Goal: Information Seeking & Learning: Check status

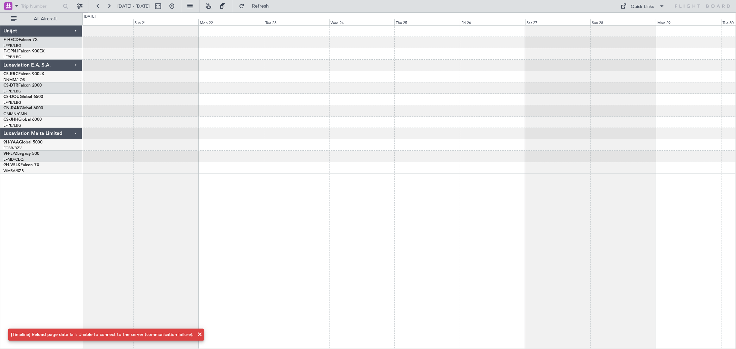
click at [181, 8] on fb-range-datepicker "20 Sep 2025 - 30 Sep 2025" at bounding box center [135, 6] width 92 height 12
click at [177, 9] on button at bounding box center [171, 6] width 11 height 11
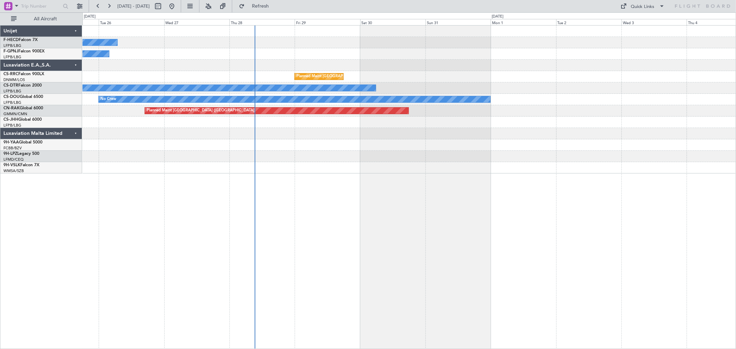
click at [258, 61] on div "No Crew No Crew Planned Maint Paris (Le Bourget) No Crew No Crew Planned Maint …" at bounding box center [408, 100] width 653 height 148
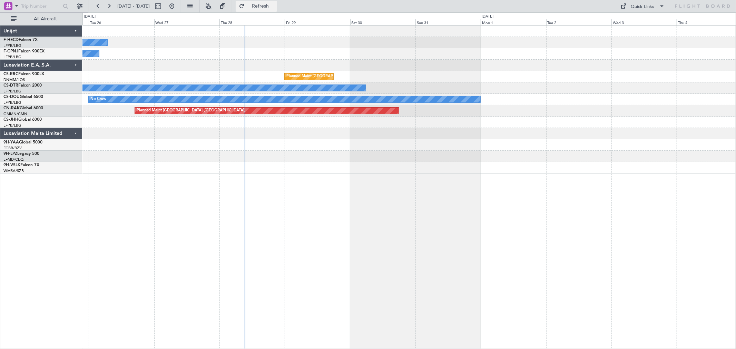
click at [263, 2] on button "Refresh" at bounding box center [256, 6] width 41 height 11
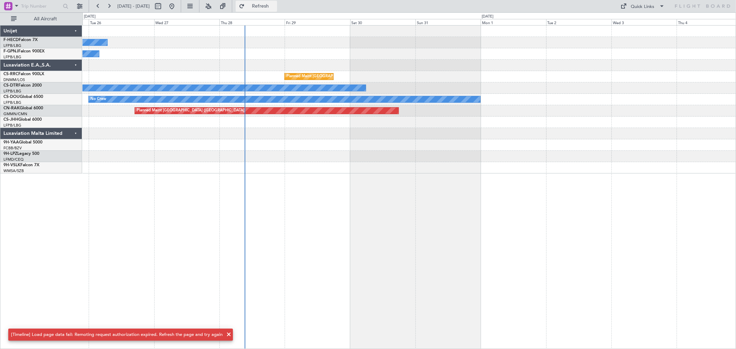
click at [264, 9] on button "Refresh" at bounding box center [256, 6] width 41 height 11
click at [264, 6] on button "Refresh" at bounding box center [256, 6] width 41 height 11
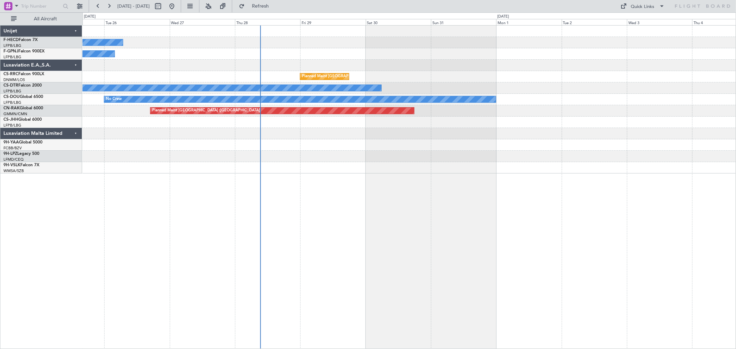
click at [371, 50] on div "No Crew" at bounding box center [408, 53] width 653 height 11
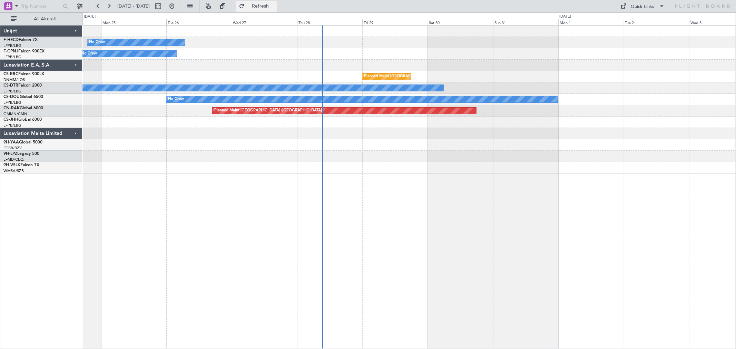
click at [275, 6] on span "Refresh" at bounding box center [260, 6] width 29 height 5
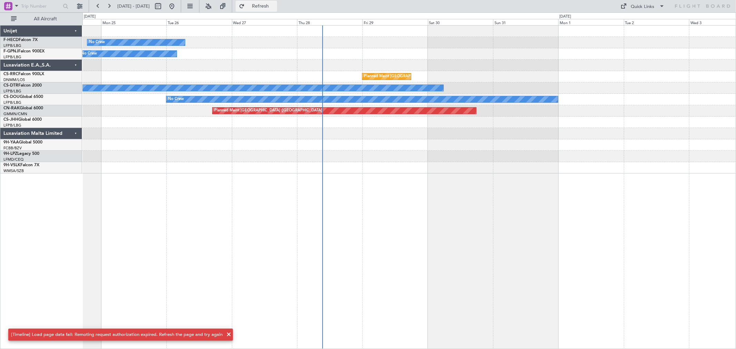
click at [275, 6] on span "Refresh" at bounding box center [260, 6] width 29 height 5
click at [277, 2] on button "Refresh" at bounding box center [256, 6] width 41 height 11
click at [275, 4] on span "Refresh" at bounding box center [260, 6] width 29 height 5
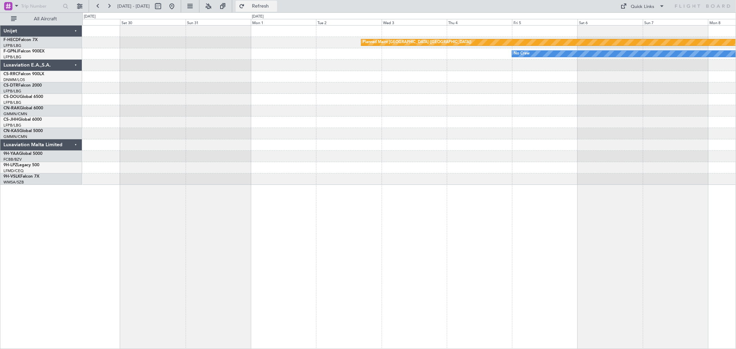
click at [268, 8] on button "Refresh" at bounding box center [256, 6] width 41 height 11
click at [606, 135] on div "Planned Maint Paris (Le Bourget) No Crew No Crew" at bounding box center [409, 187] width 654 height 324
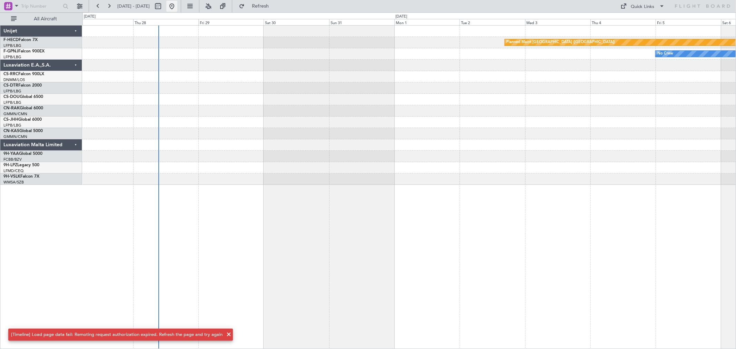
click at [177, 6] on button at bounding box center [171, 6] width 11 height 11
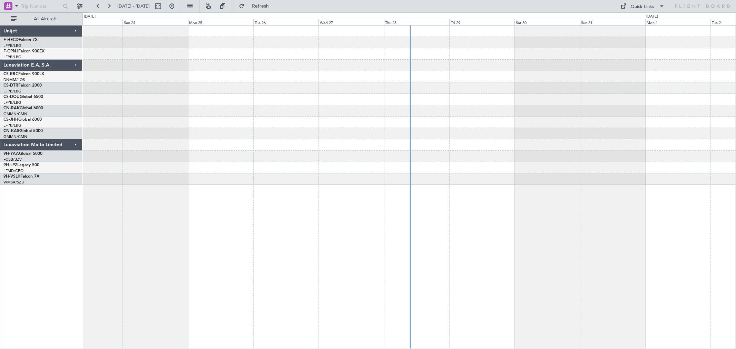
click at [173, 47] on div "Planned Maint Paris (Le Bourget)" at bounding box center [408, 42] width 653 height 11
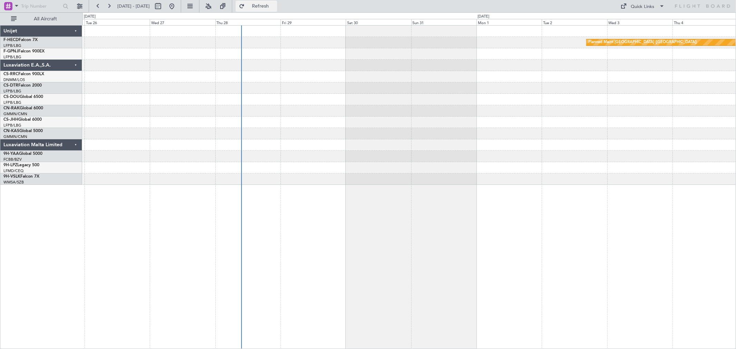
click at [273, 4] on span "Refresh" at bounding box center [260, 6] width 29 height 5
click at [177, 3] on button at bounding box center [171, 6] width 11 height 11
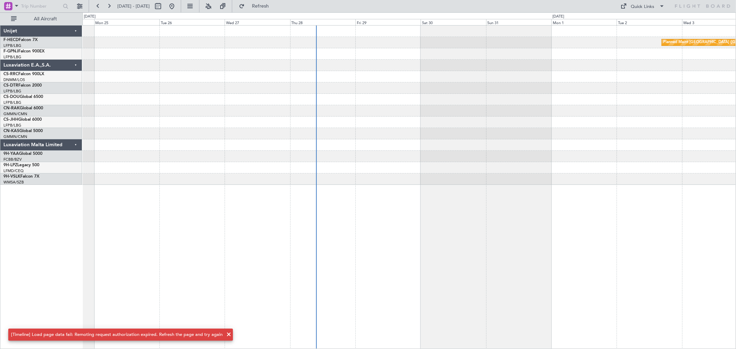
click at [194, 144] on div "Planned Maint Paris (Le Bourget) No Crew" at bounding box center [408, 105] width 653 height 159
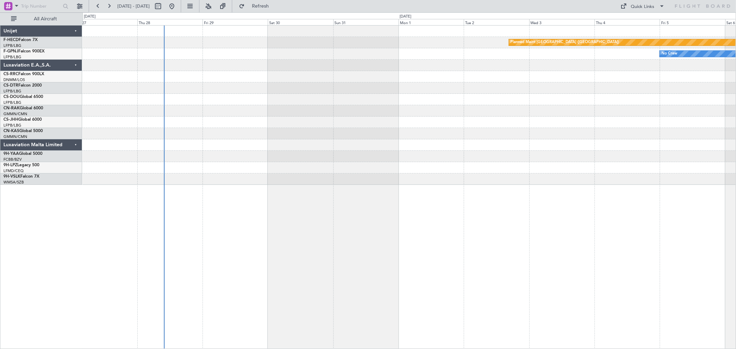
click at [205, 126] on div at bounding box center [408, 122] width 653 height 11
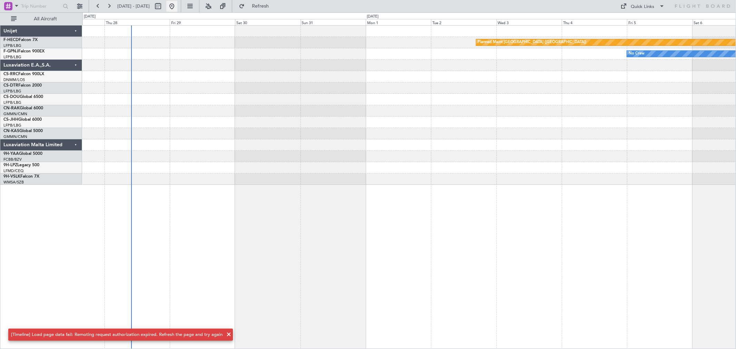
click at [177, 7] on button at bounding box center [171, 6] width 11 height 11
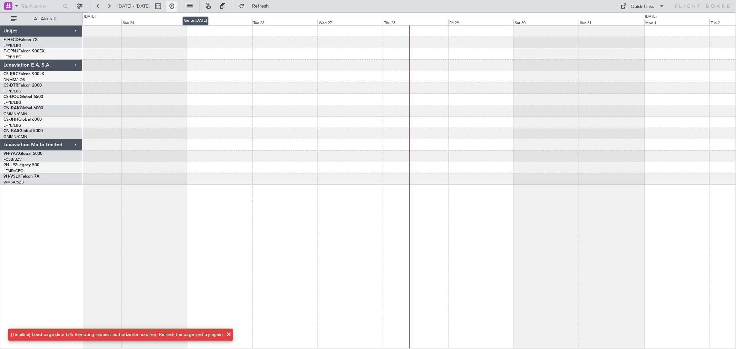
click at [177, 11] on button at bounding box center [171, 6] width 11 height 11
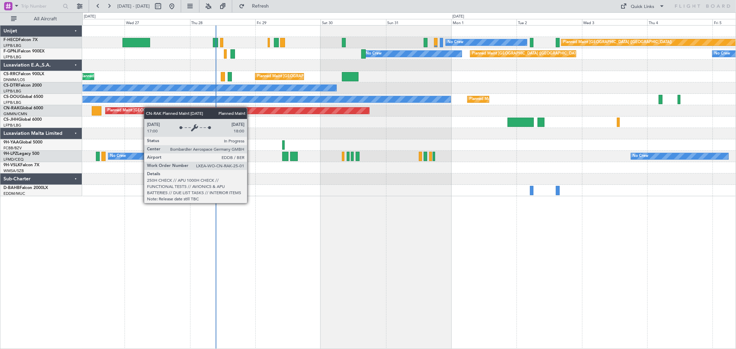
click at [125, 111] on div "No Crew Planned Maint [GEOGRAPHIC_DATA] ([GEOGRAPHIC_DATA]) No Crew No Crew Pla…" at bounding box center [408, 111] width 653 height 171
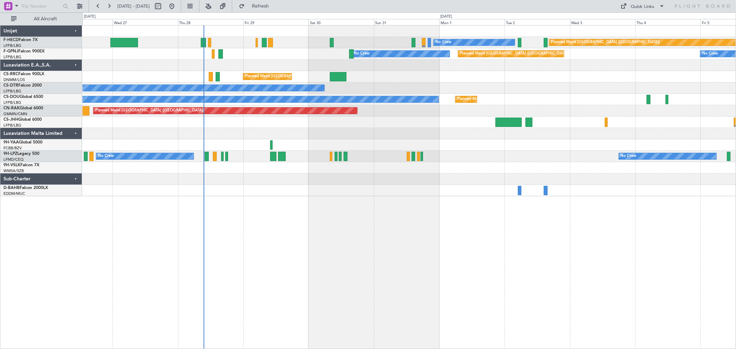
click at [179, 90] on div "No Crew Planned Maint Paris (Le Bourget) No Crew No Crew Planned Maint Paris (L…" at bounding box center [408, 111] width 653 height 171
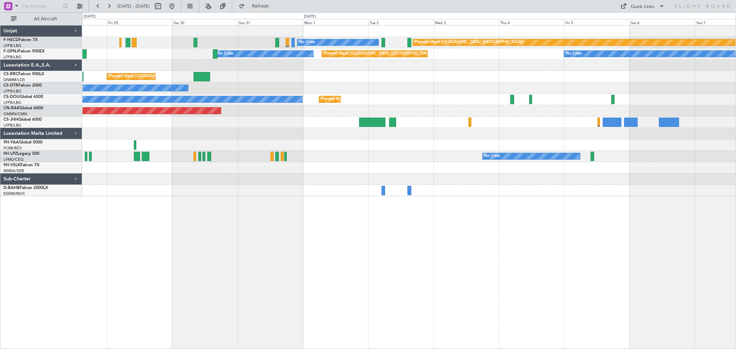
click at [214, 183] on div "Planned Maint Paris (Le Bourget) No Crew No Crew No Crew No Crew Planned Maint …" at bounding box center [408, 111] width 653 height 171
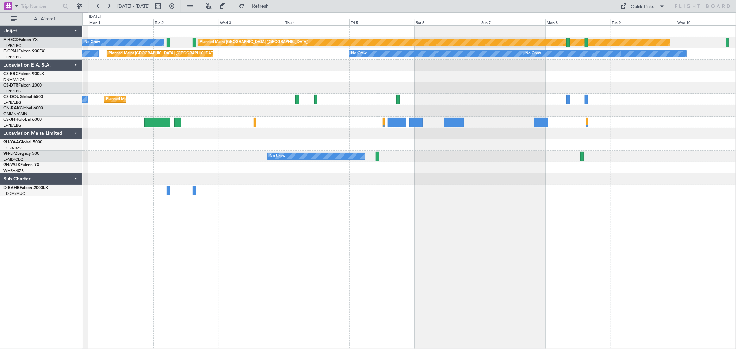
click at [104, 183] on div "Planned Maint Paris (Le Bourget) No Crew No Crew No Crew Planned Maint Paris (L…" at bounding box center [408, 111] width 653 height 171
click at [233, 175] on div "Planned Maint Paris (Le Bourget) No Crew No Crew No Crew Planned Maint Paris (L…" at bounding box center [408, 111] width 653 height 171
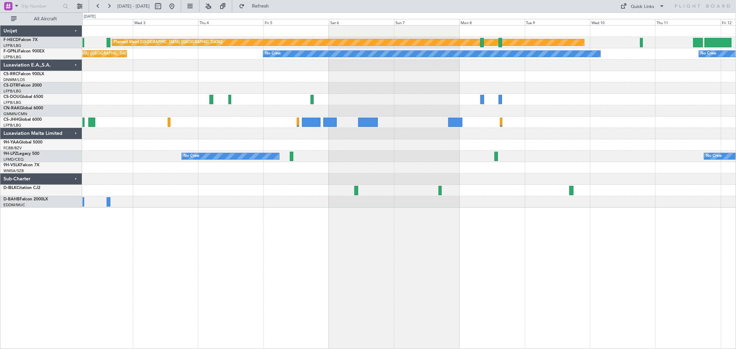
click at [480, 80] on div at bounding box center [408, 76] width 653 height 11
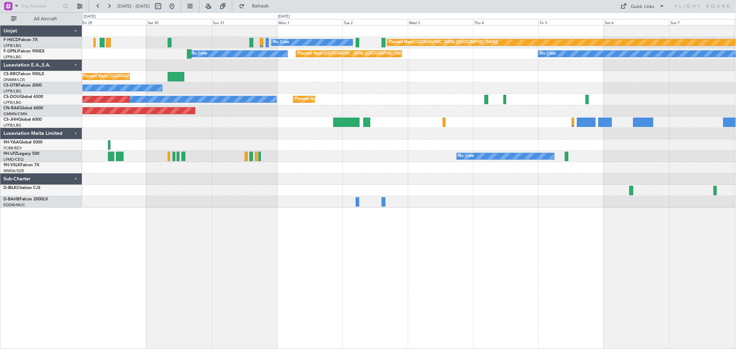
click at [441, 77] on div "Planned Maint Paris (Le Bourget) No Crew No Crew No Crew Planned Maint Paris (L…" at bounding box center [408, 117] width 653 height 182
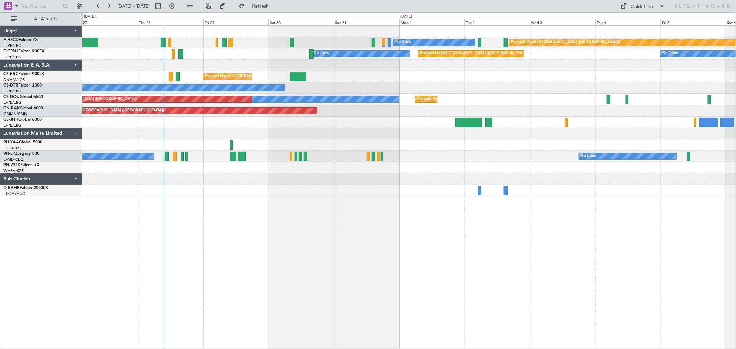
click at [208, 70] on div at bounding box center [408, 65] width 653 height 11
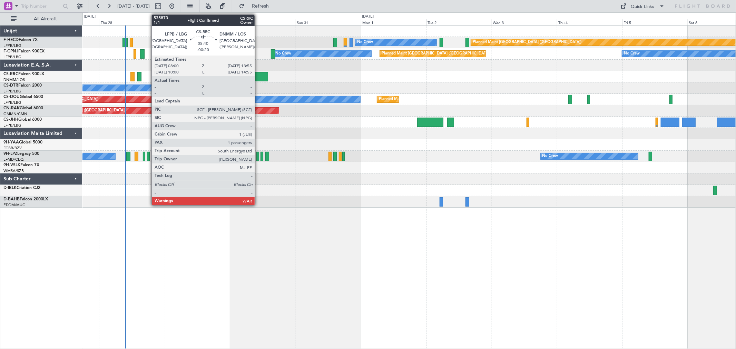
click at [258, 76] on div at bounding box center [260, 76] width 16 height 9
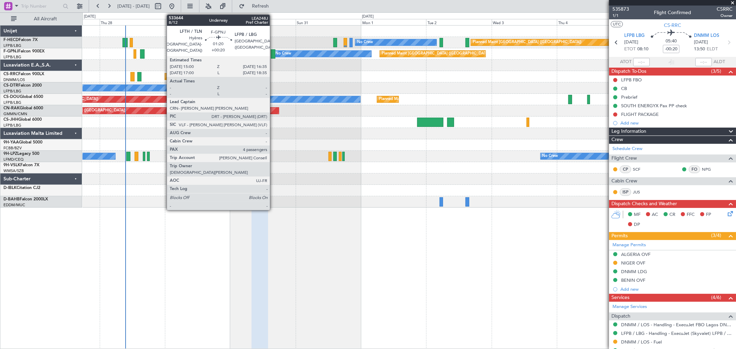
click at [273, 56] on div at bounding box center [273, 53] width 4 height 9
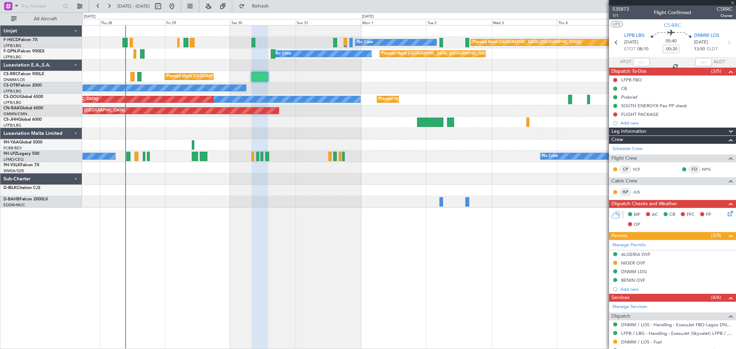
type input "+00:20"
type input "4"
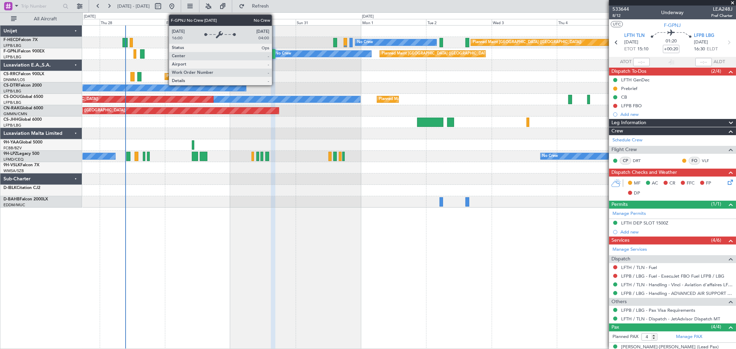
click at [275, 53] on div "No Crew" at bounding box center [283, 54] width 16 height 10
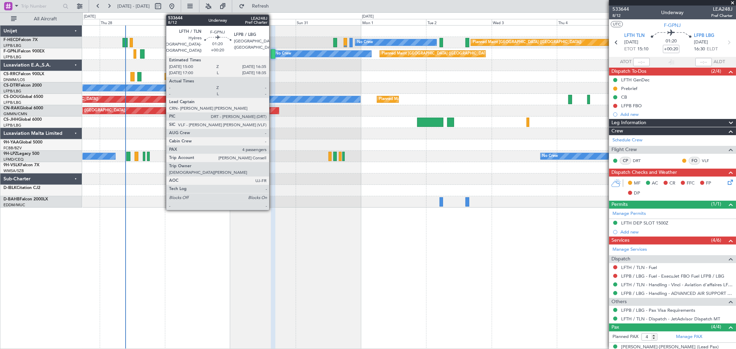
click at [271, 55] on div at bounding box center [273, 53] width 4 height 9
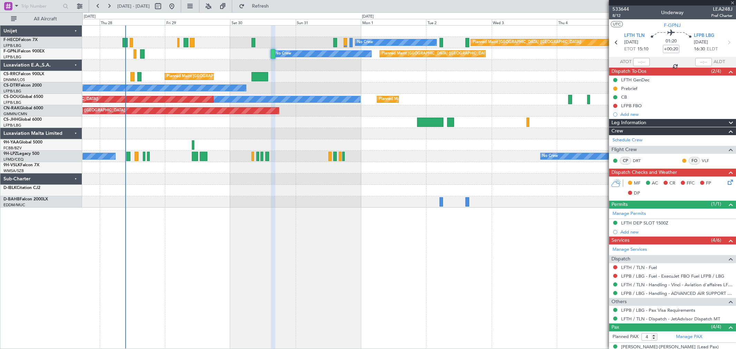
click at [271, 55] on div at bounding box center [273, 53] width 4 height 9
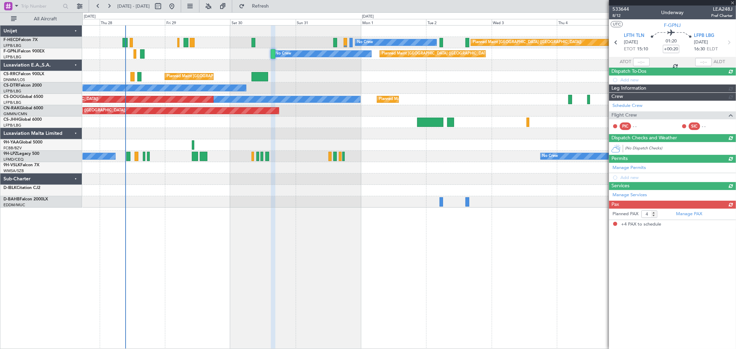
click at [271, 55] on div at bounding box center [273, 53] width 4 height 9
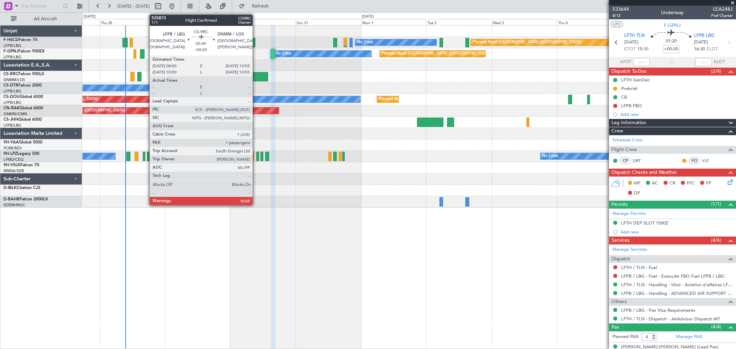
click at [256, 77] on div at bounding box center [260, 76] width 16 height 9
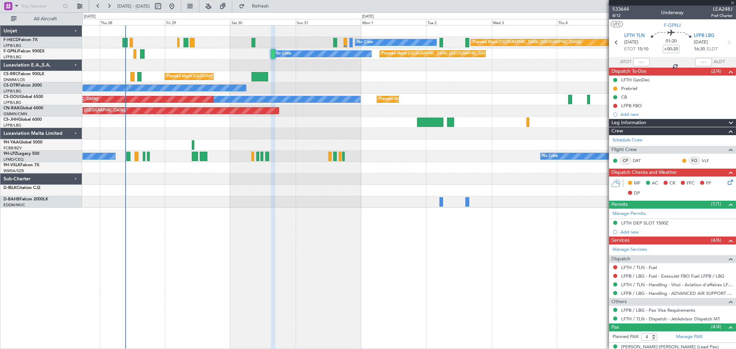
type input "-00:20"
type input "1"
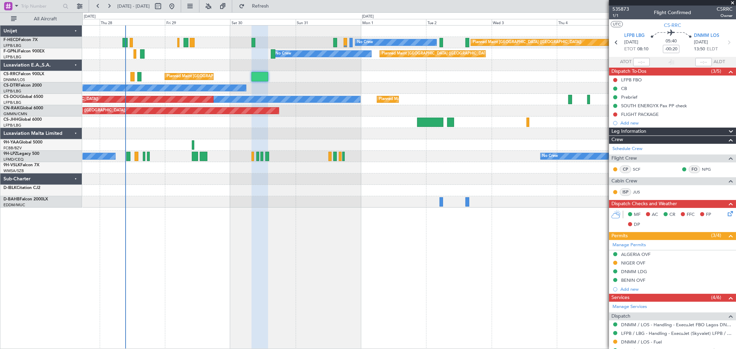
click at [200, 66] on div at bounding box center [408, 65] width 653 height 11
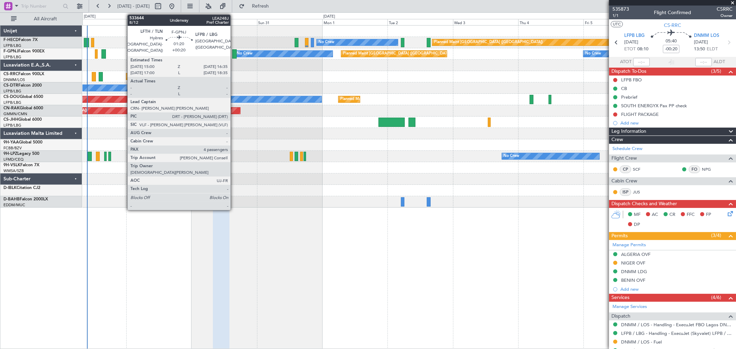
click at [234, 52] on div at bounding box center [234, 53] width 4 height 9
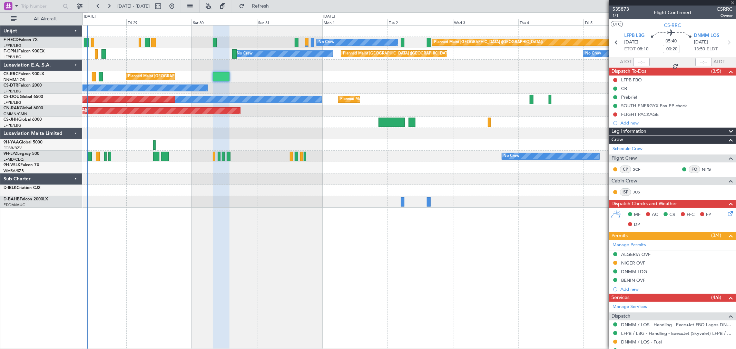
type input "+00:20"
type input "4"
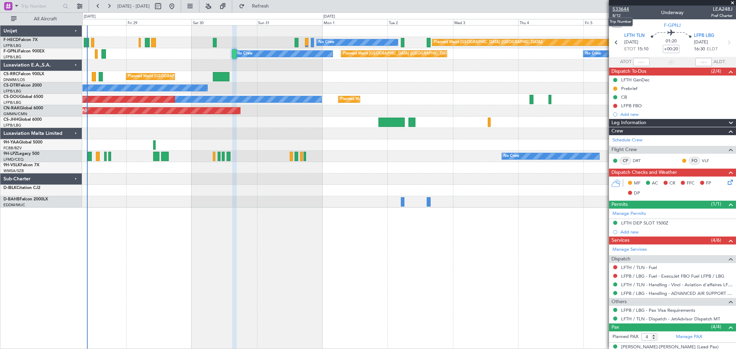
click at [626, 7] on span "533644" at bounding box center [620, 9] width 17 height 7
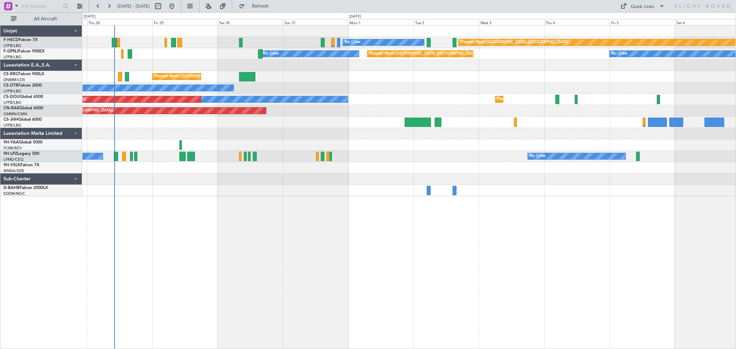
click at [165, 164] on div "No Crew Planned Maint [GEOGRAPHIC_DATA] ([GEOGRAPHIC_DATA]) No Crew Planned Mai…" at bounding box center [408, 111] width 653 height 171
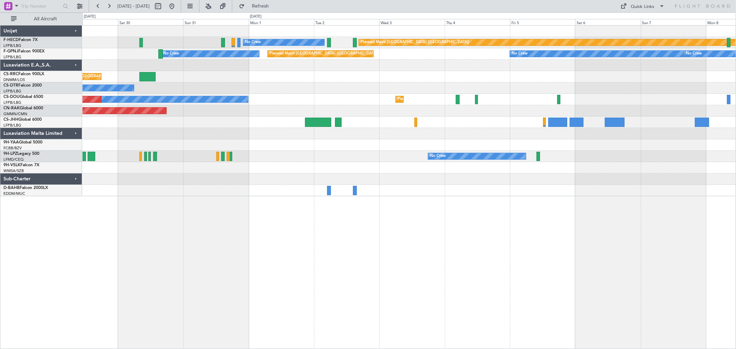
click at [281, 141] on div at bounding box center [408, 144] width 653 height 11
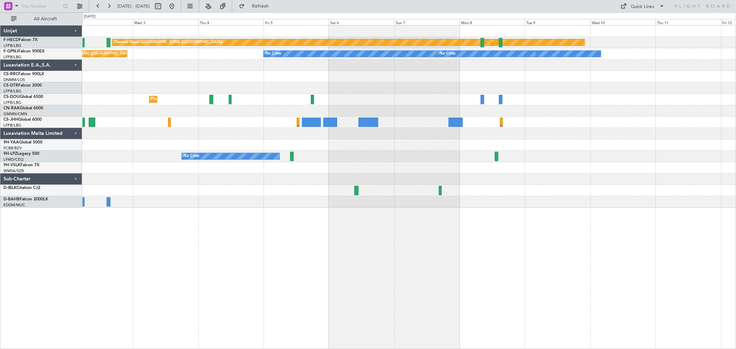
click at [101, 139] on div "Planned Maint [GEOGRAPHIC_DATA] ([GEOGRAPHIC_DATA]) No Crew Planned Maint [GEOG…" at bounding box center [408, 117] width 653 height 182
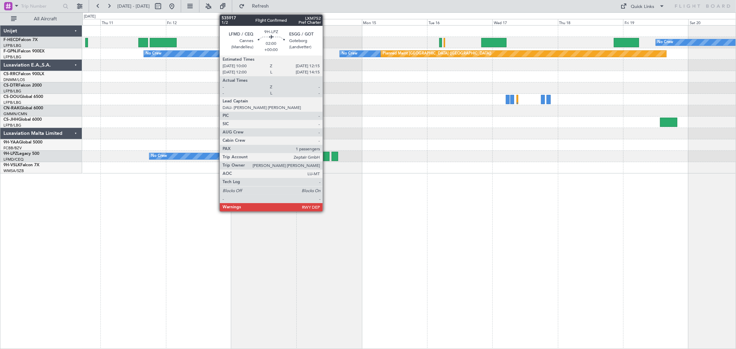
click at [326, 157] on div at bounding box center [326, 156] width 6 height 9
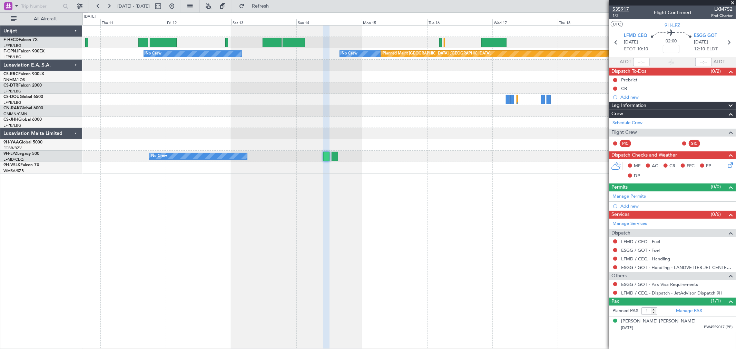
click at [618, 7] on span "535917" at bounding box center [620, 9] width 17 height 7
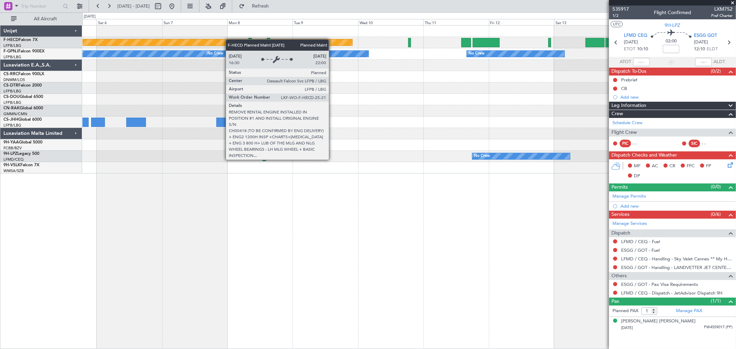
click at [315, 46] on div "Planned Maint [GEOGRAPHIC_DATA] ([GEOGRAPHIC_DATA])" at bounding box center [408, 42] width 653 height 11
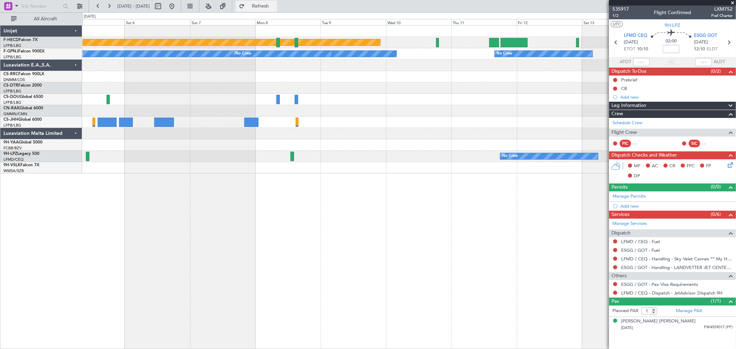
click at [267, 9] on button "Refresh" at bounding box center [256, 6] width 41 height 11
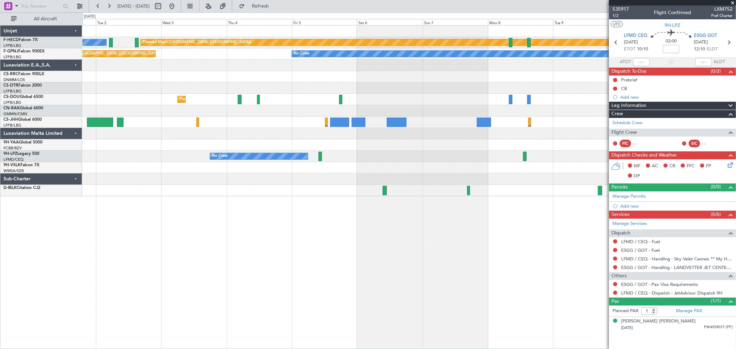
click at [464, 183] on div "Planned Maint Paris (Le Bourget) No Crew No Crew No Crew No Crew Planned Maint …" at bounding box center [408, 111] width 653 height 171
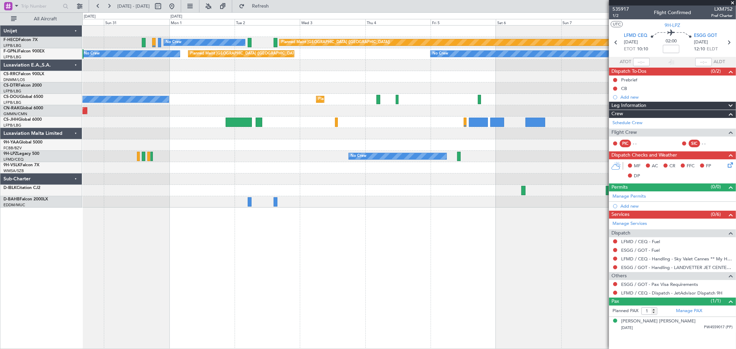
click at [360, 132] on div "Planned Maint Paris (Le Bourget) No Crew No Crew No Crew Planned Maint Paris (L…" at bounding box center [408, 117] width 653 height 182
click at [35, 112] on div "Planned Maint Paris (Le Bourget) No Crew No Crew No Crew Planned Maint Paris (L…" at bounding box center [368, 180] width 736 height 337
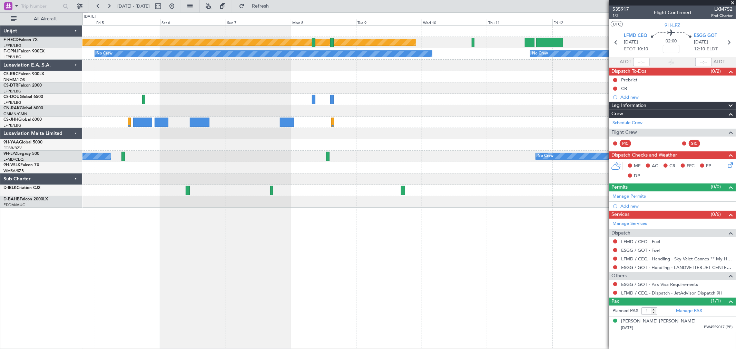
click at [167, 111] on div "Planned Maint Paris (Le Bourget) No Crew No Crew No Crew No Crew Planned Maint …" at bounding box center [408, 117] width 653 height 182
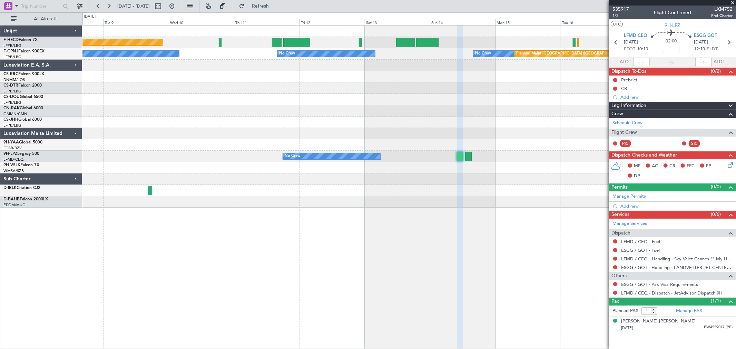
click at [243, 110] on div "Planned Maint Paris (Le Bourget) No Crew No Crew No Crew No Crew No Crew Planne…" at bounding box center [408, 117] width 653 height 182
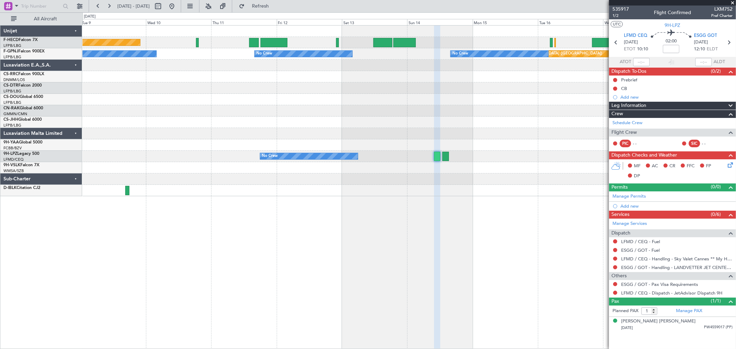
click at [21, 262] on div "Unijet F-HECD Falcon 7X LFPB/LBG Paris (Le Bourget) F-GPNJ Falcon 900EX LFPB/LB…" at bounding box center [41, 187] width 82 height 324
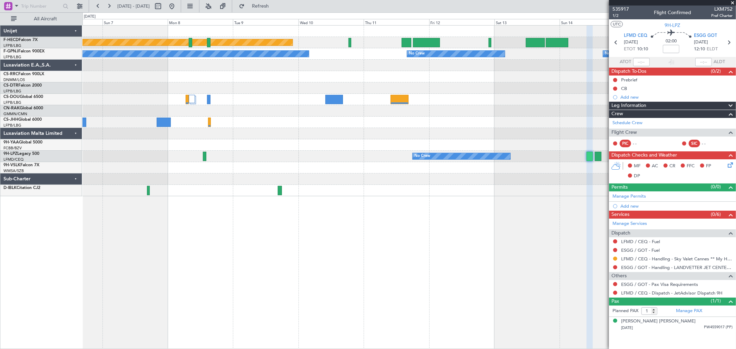
click at [446, 102] on div "Planned Maint Paris (Le Bourget) No Crew No Crew No Crew No Crew Planned Maint …" at bounding box center [408, 111] width 653 height 171
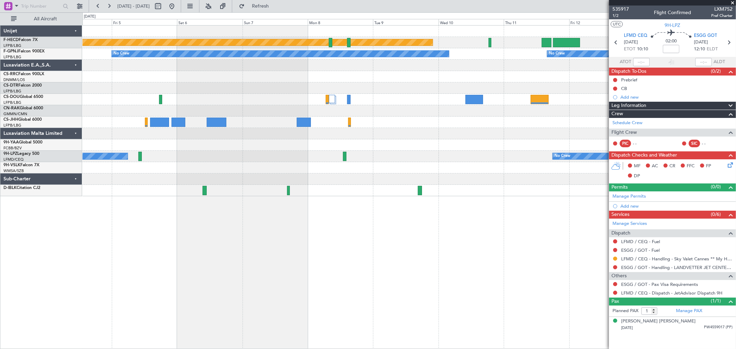
click at [383, 101] on div "Planned Maint Paris (Le Bourget)" at bounding box center [408, 99] width 653 height 11
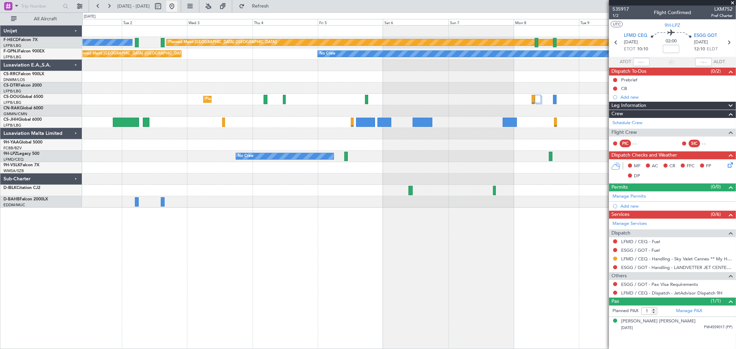
click at [177, 6] on button at bounding box center [171, 6] width 11 height 11
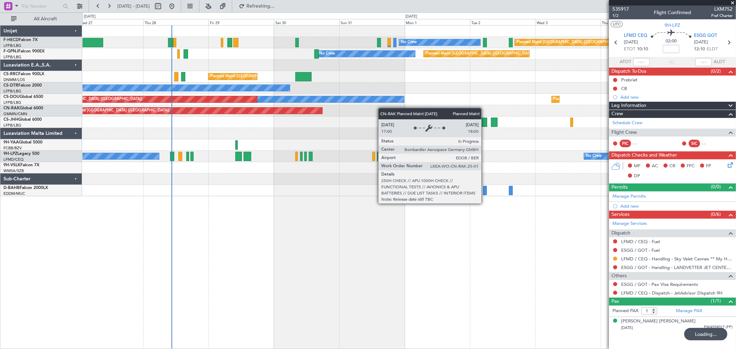
click at [110, 110] on div "Planned Maint Berlin (Brandenburg)" at bounding box center [408, 110] width 653 height 11
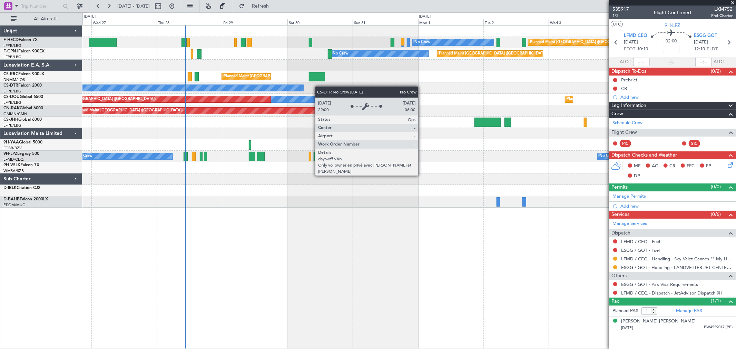
click at [190, 88] on div "No Crew" at bounding box center [408, 87] width 653 height 11
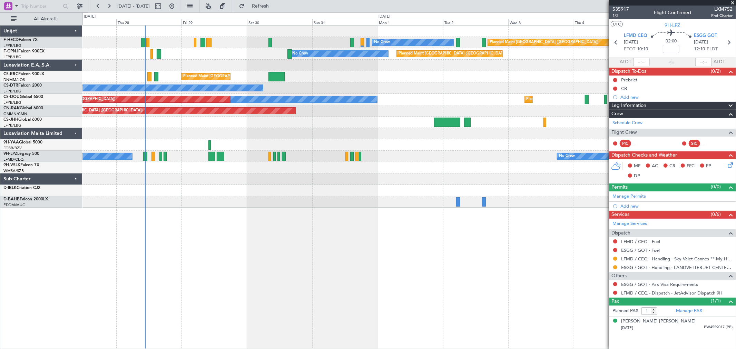
click at [225, 94] on div "Planned Maint Paris (Le Bourget) No Crew No Crew Planned Maint Paris (Le Bourge…" at bounding box center [408, 117] width 653 height 182
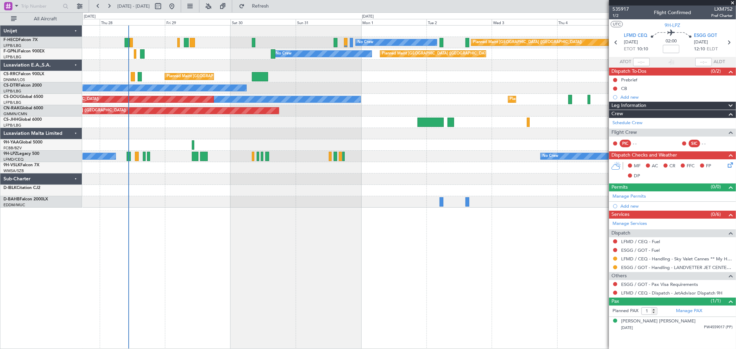
click at [242, 59] on div "Planned Maint Paris (Le Bourget) No Crew No Crew Planned Maint Paris (Le Bourge…" at bounding box center [408, 117] width 653 height 182
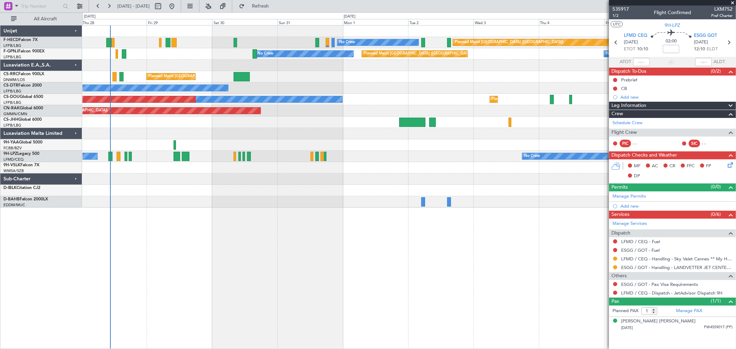
click at [229, 62] on div at bounding box center [408, 65] width 653 height 11
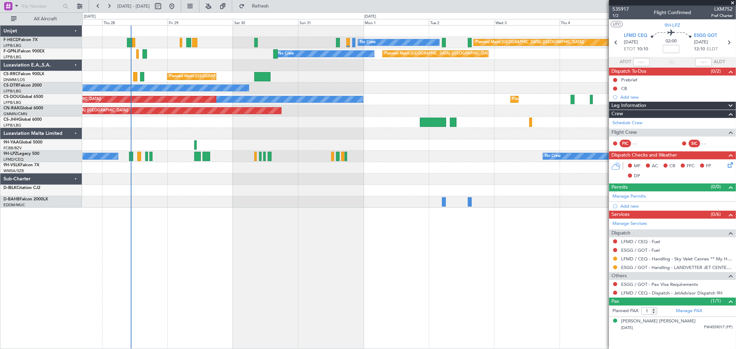
click at [247, 63] on div "Planned Maint Paris (Le Bourget) No Crew No Crew Planned Maint Paris (Le Bourge…" at bounding box center [408, 117] width 653 height 182
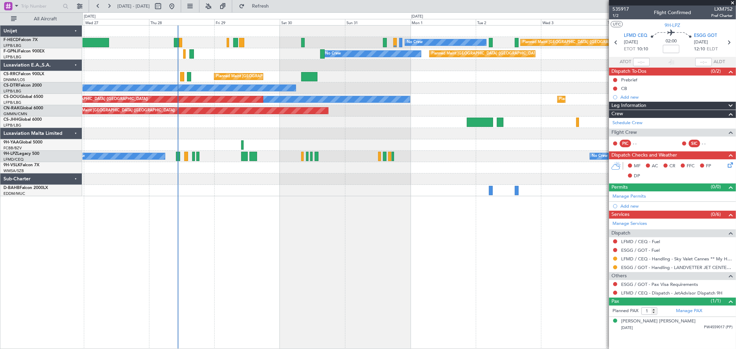
click at [101, 57] on div "Planned Maint Paris (Le Bourget) No Crew No Crew Planned Maint Paris (Le Bourge…" at bounding box center [408, 111] width 653 height 171
click at [170, 37] on div "Planned Maint Paris (Le Bourget) No Crew No Crew" at bounding box center [408, 42] width 653 height 11
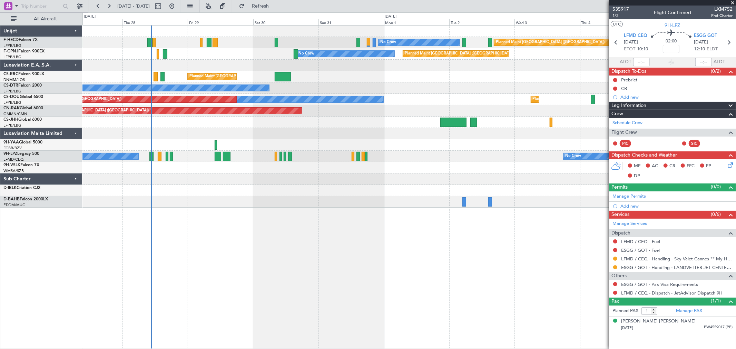
click at [316, 79] on div "Planned Maint Paris (Le Bourget) No Crew No Crew Planned Maint Paris (Le Bourge…" at bounding box center [408, 117] width 653 height 182
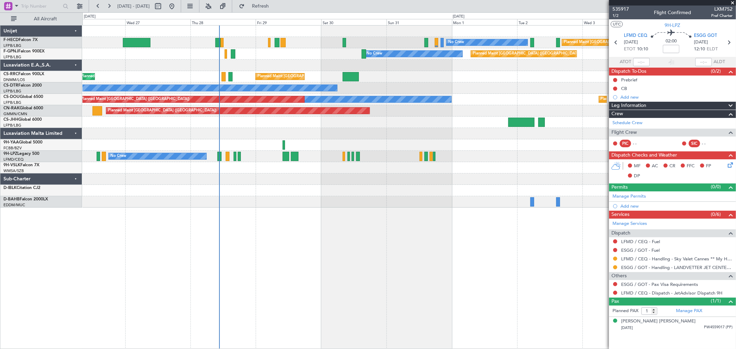
click at [273, 63] on div at bounding box center [408, 65] width 653 height 11
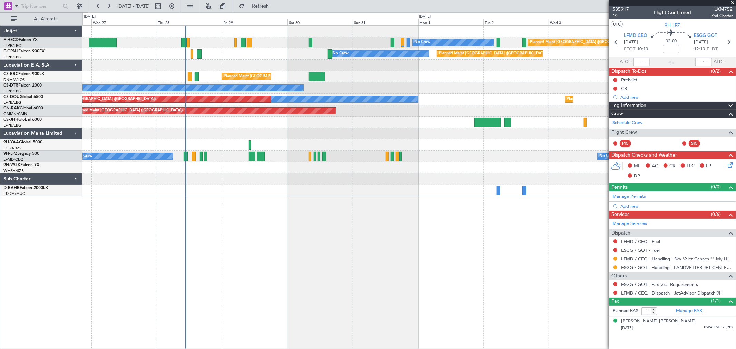
click at [239, 70] on div at bounding box center [408, 65] width 653 height 11
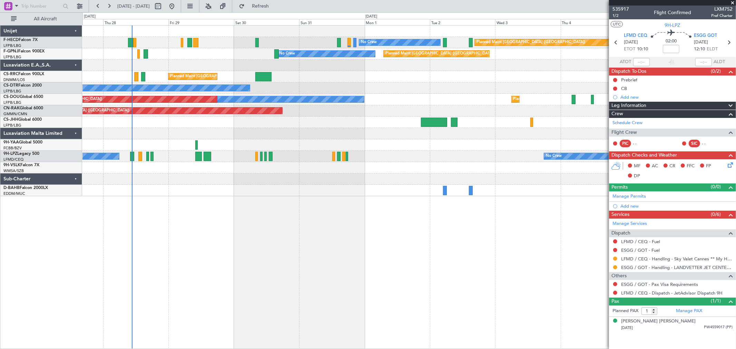
click at [147, 48] on div "Planned Maint Paris (Le Bourget) No Crew No Crew No Crew No Crew" at bounding box center [408, 53] width 653 height 11
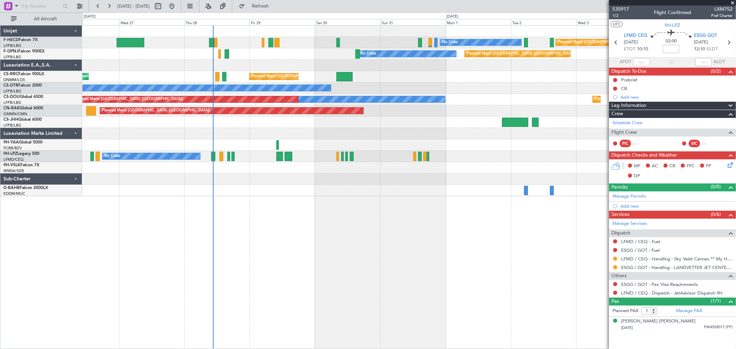
click at [314, 68] on div "Planned Maint Paris (Le Bourget) No Crew No Crew Planned Maint Paris (Le Bourge…" at bounding box center [408, 111] width 653 height 171
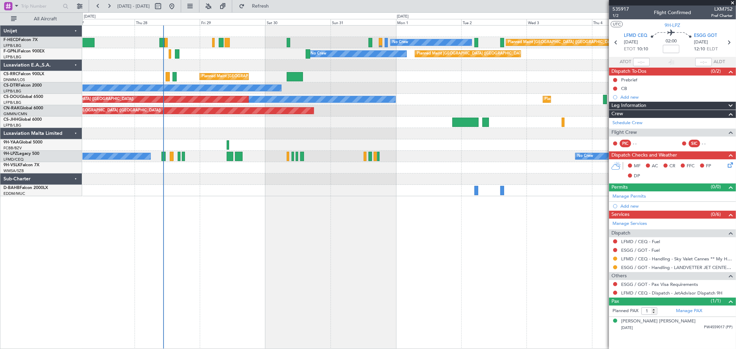
click at [148, 59] on div "Planned Maint Paris (Le Bourget) No Crew No Crew Planned Maint Paris (Le Bourge…" at bounding box center [408, 111] width 653 height 171
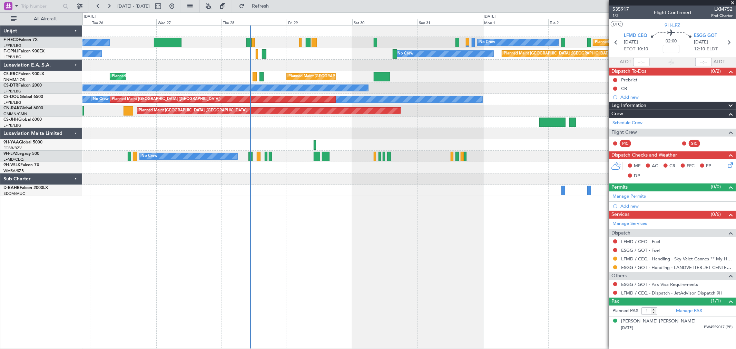
click at [205, 60] on div at bounding box center [408, 65] width 653 height 11
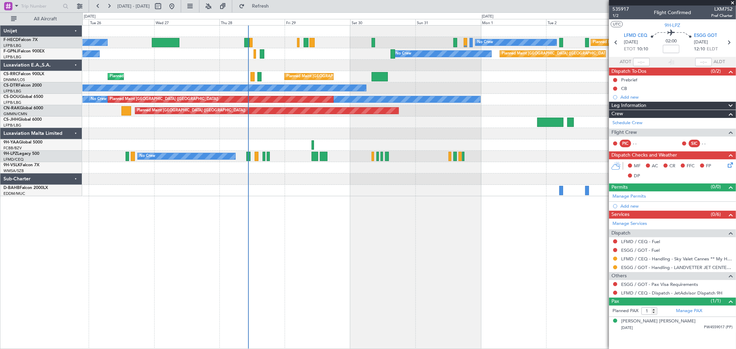
click at [154, 109] on div "Planned Maint Paris (Le Bourget) No Crew No Crew Planned Maint Paris (Le Bourge…" at bounding box center [408, 111] width 653 height 171
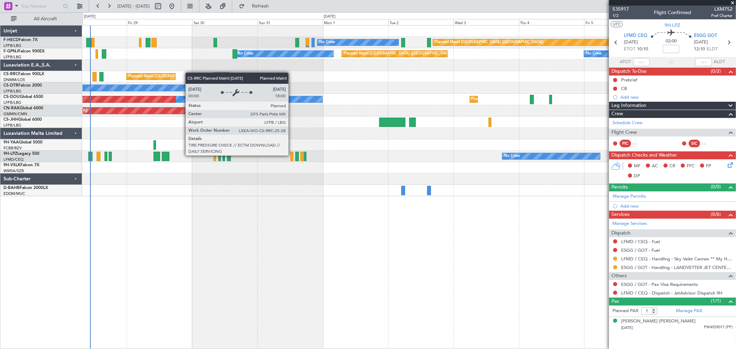
click at [139, 76] on div "Planned Maint Paris (Le Bourget) No Crew No Crew Planned Maint Paris (Le Bourge…" at bounding box center [408, 111] width 653 height 171
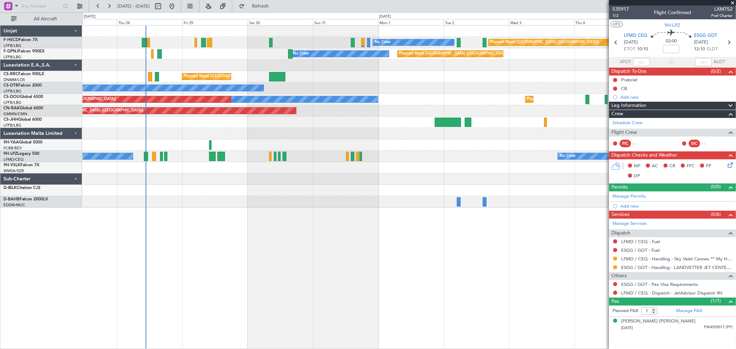
click at [322, 62] on div "Planned Maint Paris (Le Bourget) No Crew No Crew Planned Maint Paris (Le Bourge…" at bounding box center [408, 117] width 653 height 182
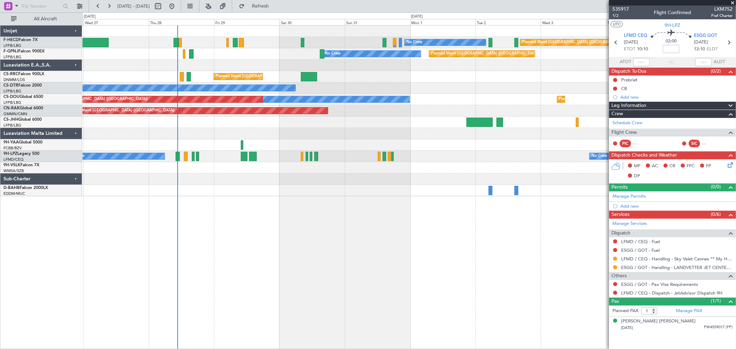
click at [263, 63] on div "Planned Maint Paris (Le Bourget) No Crew No Crew Planned Maint Paris (Le Bourge…" at bounding box center [408, 111] width 653 height 171
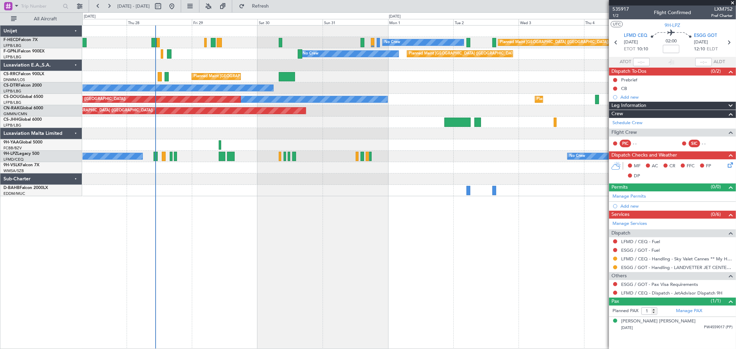
click at [193, 133] on div at bounding box center [408, 133] width 653 height 11
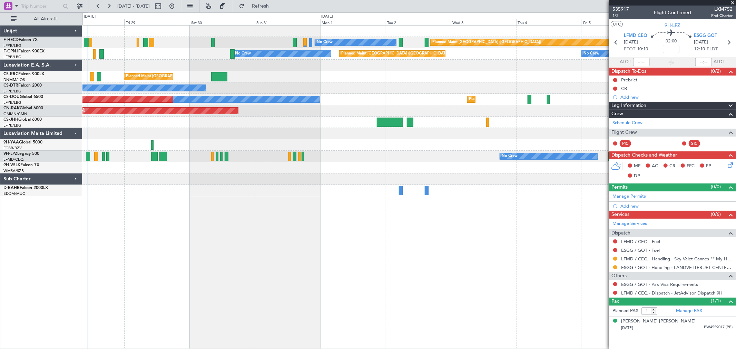
click at [360, 74] on div "Planned Maint Paris (Le Bourget) No Crew No Crew Planned Maint Paris (Le Bourge…" at bounding box center [408, 111] width 653 height 171
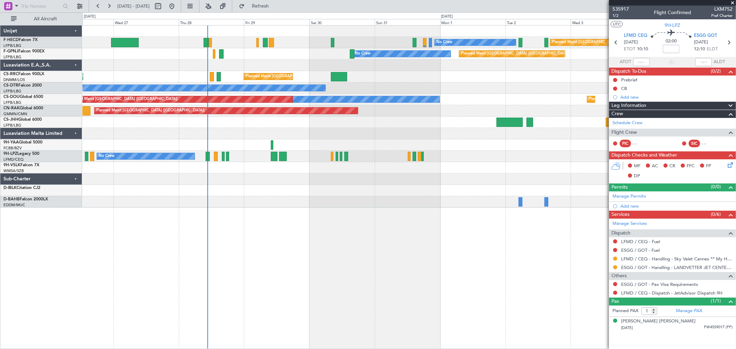
click at [415, 106] on div "Planned Maint Paris (Le Bourget) No Crew No Crew Planned Maint Paris (Le Bourge…" at bounding box center [408, 117] width 653 height 182
click at [277, 10] on button "Refresh" at bounding box center [256, 6] width 41 height 11
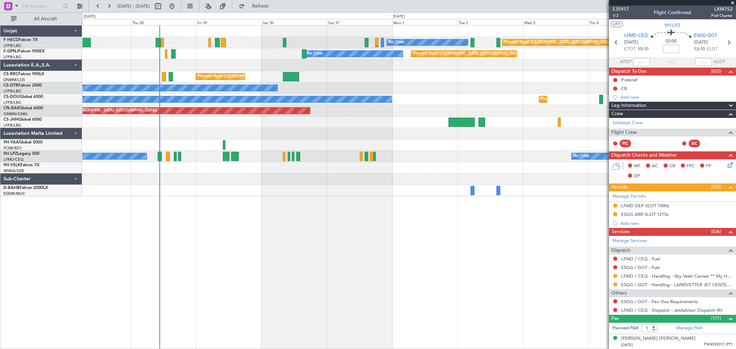
click at [130, 49] on div "No Crew No Crew Planned Maint Paris (Le Bourget) No Crew No Crew" at bounding box center [408, 53] width 653 height 11
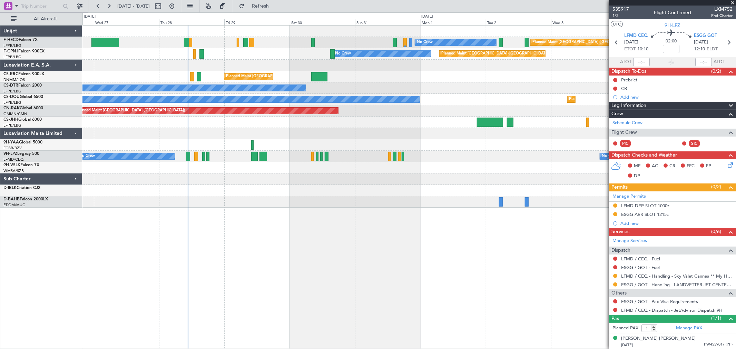
click at [397, 65] on div "Planned Maint Paris (Le Bourget) No Crew No Crew No Crew No Crew Planned Maint …" at bounding box center [408, 117] width 653 height 182
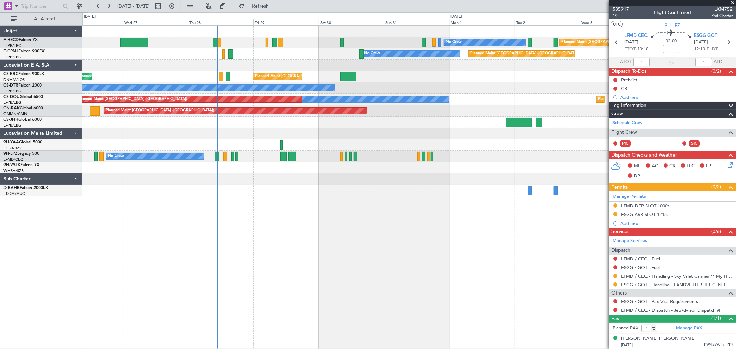
click at [297, 213] on div "Planned Maint Paris (Le Bourget) No Crew No Crew Planned Maint Paris (Le Bourge…" at bounding box center [409, 187] width 654 height 324
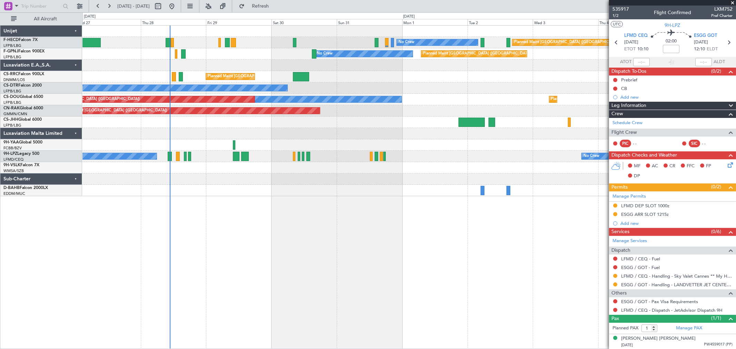
click at [181, 222] on div "Planned Maint Paris (Le Bourget) No Crew No Crew Planned Maint Paris (Le Bourge…" at bounding box center [409, 187] width 654 height 324
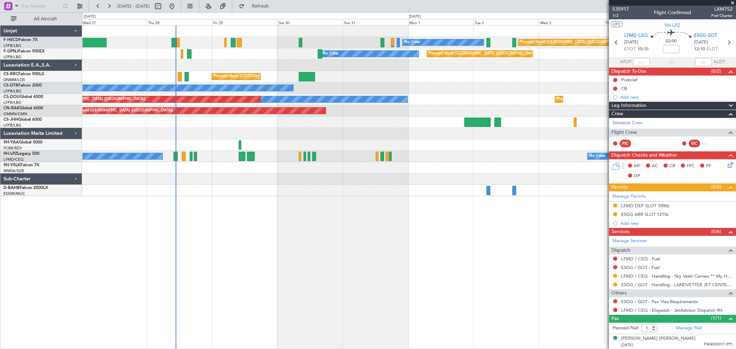
click at [243, 208] on div "Planned Maint Paris (Le Bourget) No Crew No Crew Planned Maint Paris (Le Bourge…" at bounding box center [409, 187] width 654 height 324
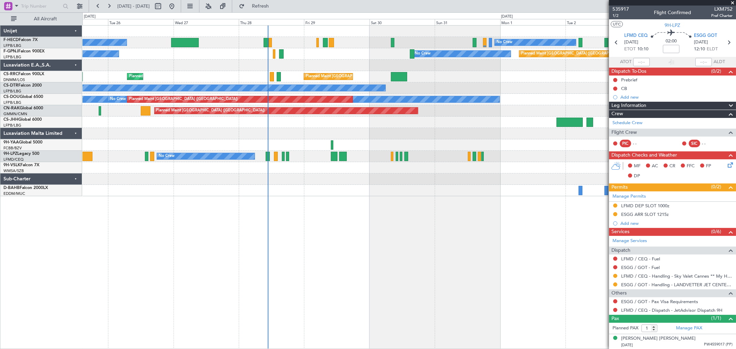
click at [364, 197] on div "Planned Maint Paris (Le Bourget) No Crew No Crew Planned Maint Paris (Le Bourge…" at bounding box center [409, 187] width 654 height 324
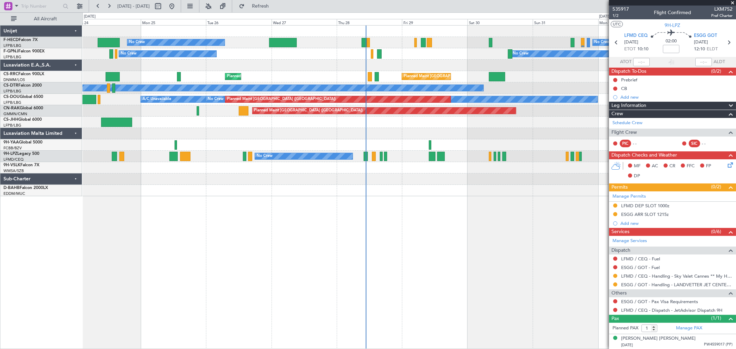
click at [370, 203] on div "Planned Maint Paris (Le Bourget) No Crew No Crew Planned Maint Paris (Le Bourge…" at bounding box center [409, 187] width 654 height 324
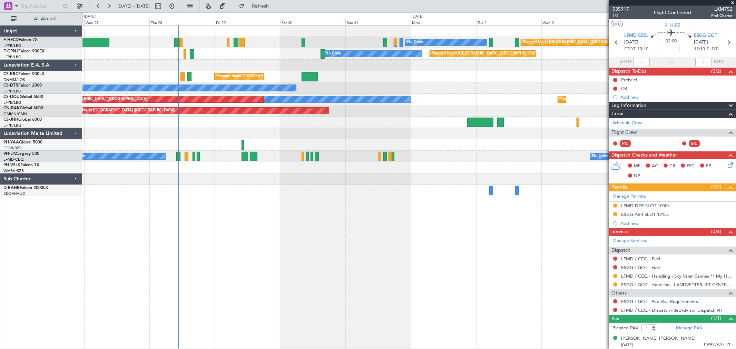
click at [170, 227] on div "Planned Maint Paris (Le Bourget) No Crew No Crew Planned Maint Paris (Le Bourge…" at bounding box center [409, 187] width 654 height 324
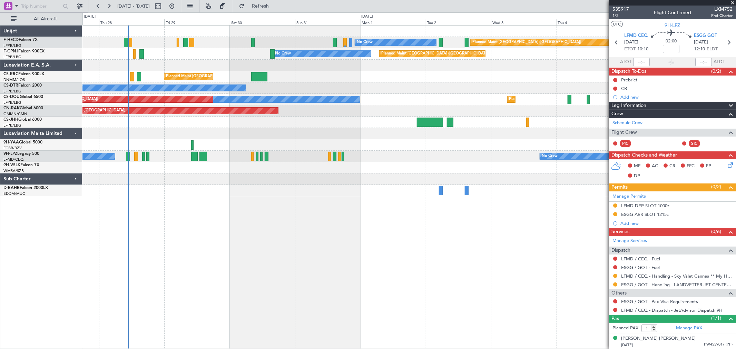
click at [205, 196] on div at bounding box center [408, 190] width 653 height 11
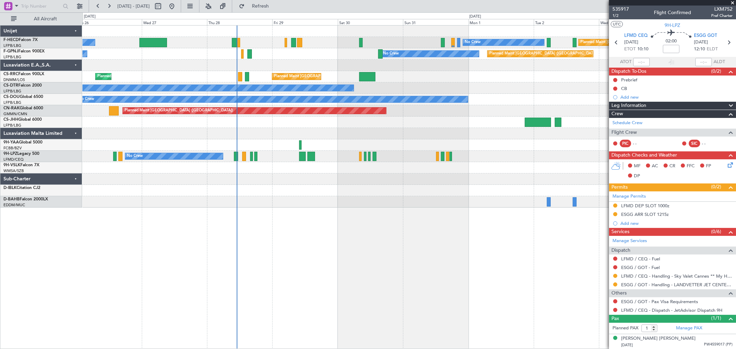
click at [362, 68] on div "Planned Maint Paris (Le Bourget) No Crew No Crew No Crew No Crew Planned Maint …" at bounding box center [408, 117] width 653 height 182
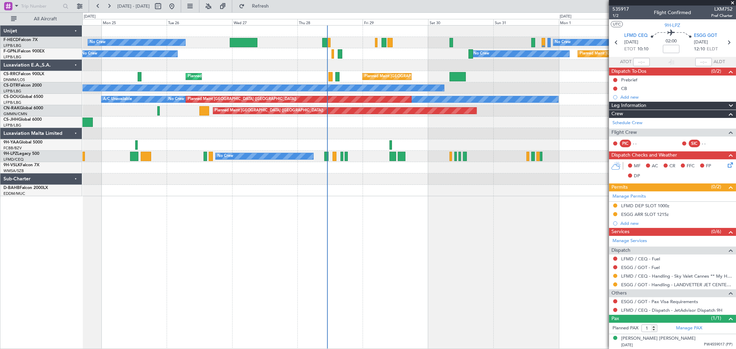
click at [356, 125] on div "Planned Maint London (Luton)" at bounding box center [408, 122] width 653 height 11
click at [319, 97] on div "Planned Maint Paris (Le Bourget) No Crew No Crew Planned Maint Paris (Le Bourge…" at bounding box center [408, 111] width 653 height 171
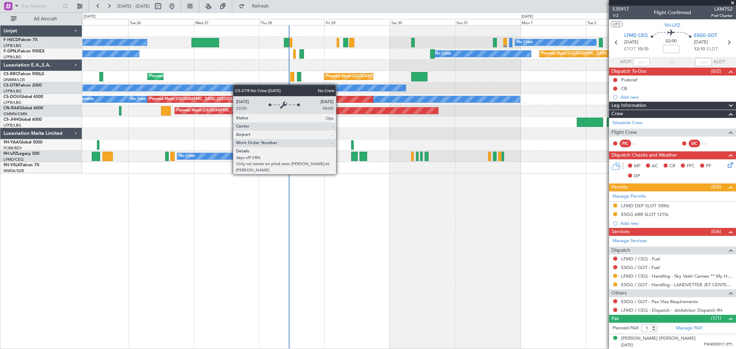
click at [184, 104] on div "No Crew No Crew Planned Maint Paris (Le Bourget) Planned Maint Paris (Le Bourge…" at bounding box center [408, 100] width 653 height 148
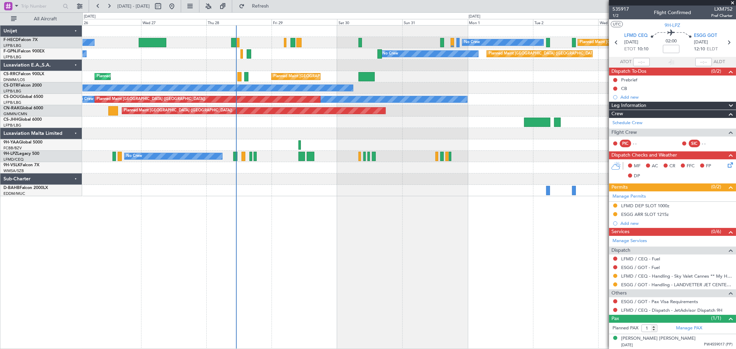
click at [293, 41] on div at bounding box center [293, 42] width 5 height 9
type input "+00:10"
type input "3"
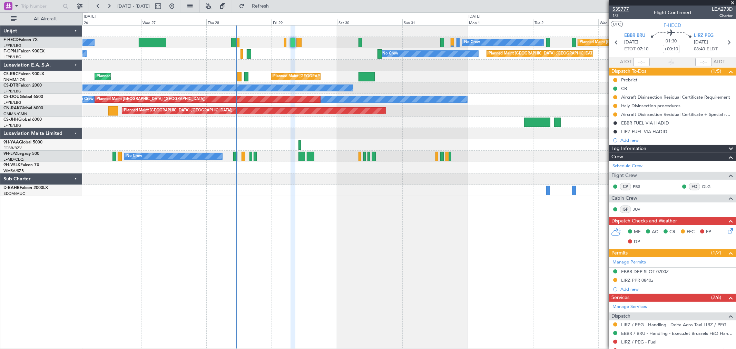
click at [620, 6] on span "535777" at bounding box center [620, 9] width 17 height 7
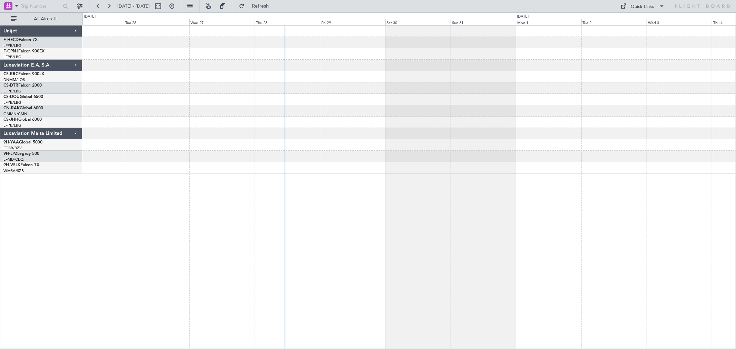
click at [332, 70] on div at bounding box center [408, 100] width 653 height 148
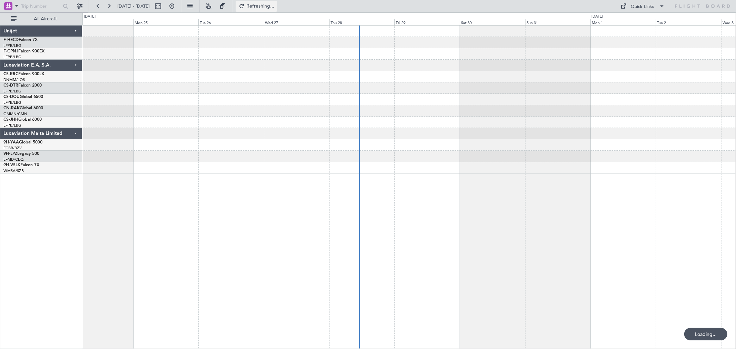
click at [277, 9] on button "Refreshing..." at bounding box center [256, 6] width 41 height 11
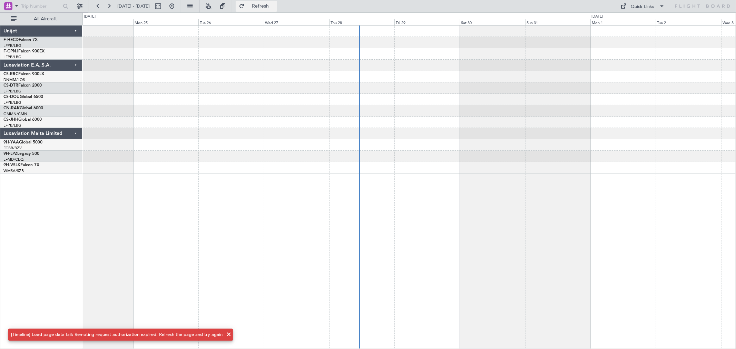
click at [277, 9] on button "Refresh" at bounding box center [256, 6] width 41 height 11
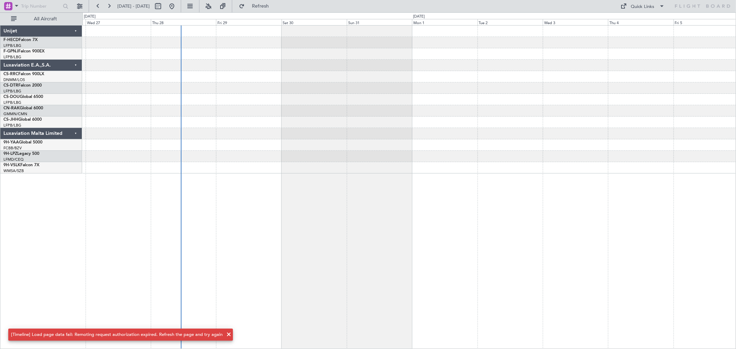
click at [290, 105] on div at bounding box center [408, 100] width 653 height 148
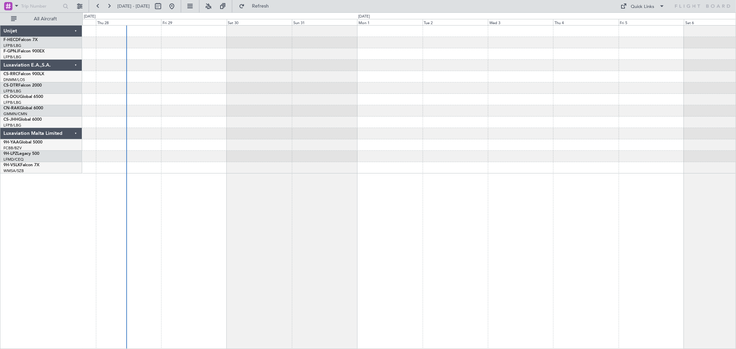
click at [337, 64] on div at bounding box center [408, 100] width 653 height 148
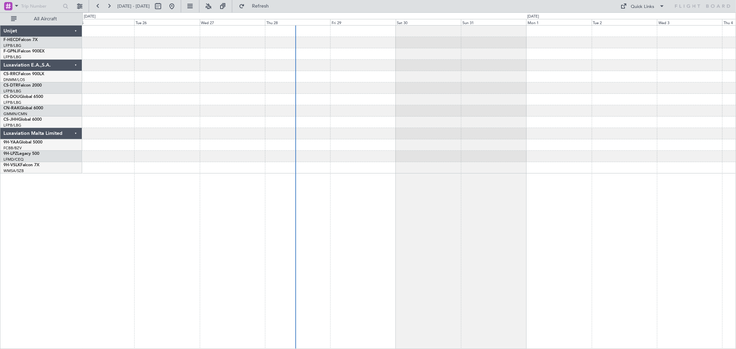
click at [236, 64] on div at bounding box center [408, 100] width 653 height 148
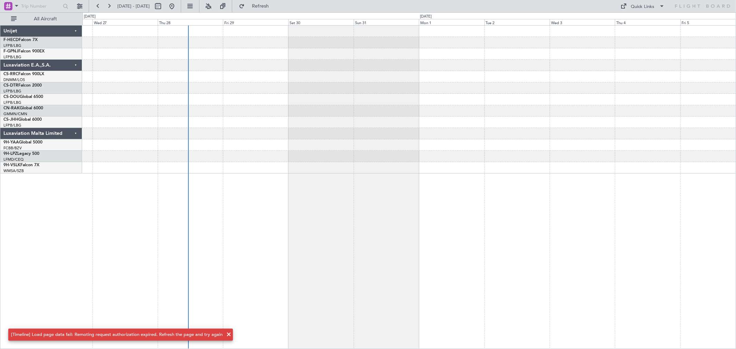
click at [247, 70] on div at bounding box center [408, 100] width 653 height 148
